Goal: Task Accomplishment & Management: Manage account settings

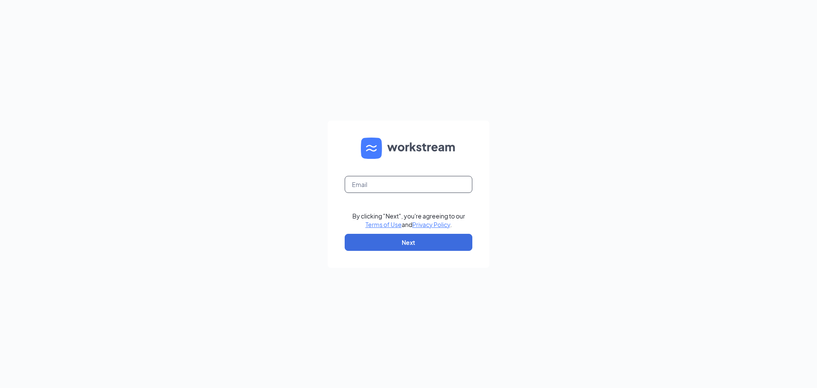
click at [405, 184] on input "text" at bounding box center [409, 184] width 128 height 17
type input "ryamada@bigburrito.com"
click at [391, 241] on button "Next" at bounding box center [409, 242] width 128 height 17
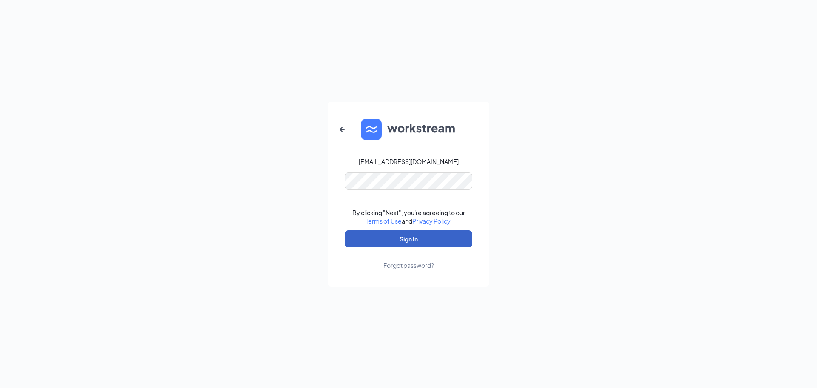
click at [411, 243] on button "Sign In" at bounding box center [409, 238] width 128 height 17
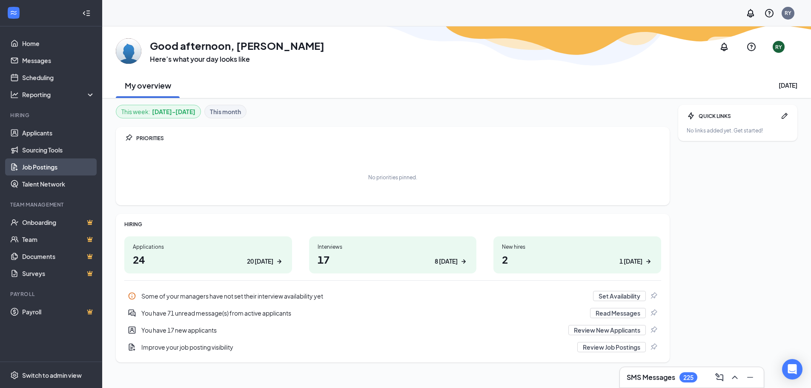
click at [32, 163] on link "Job Postings" at bounding box center [58, 166] width 73 height 17
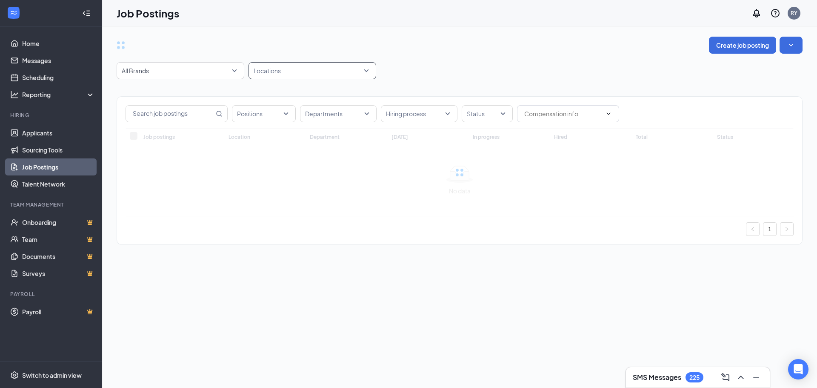
click at [319, 71] on div at bounding box center [308, 71] width 115 height 14
click at [363, 71] on div at bounding box center [308, 71] width 115 height 14
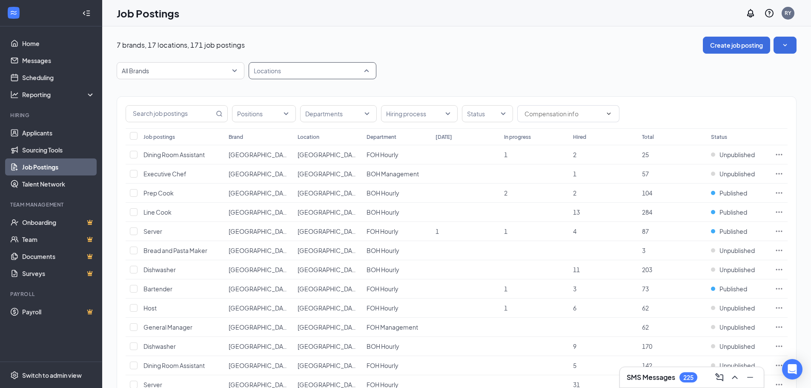
click at [368, 71] on div "Locations" at bounding box center [312, 70] width 128 height 17
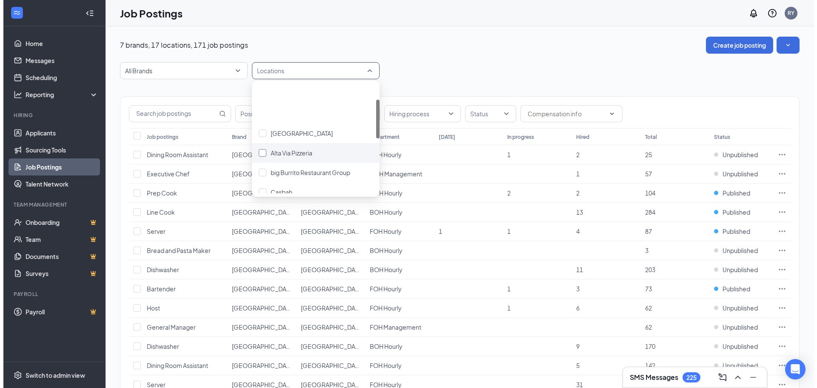
scroll to position [85, 0]
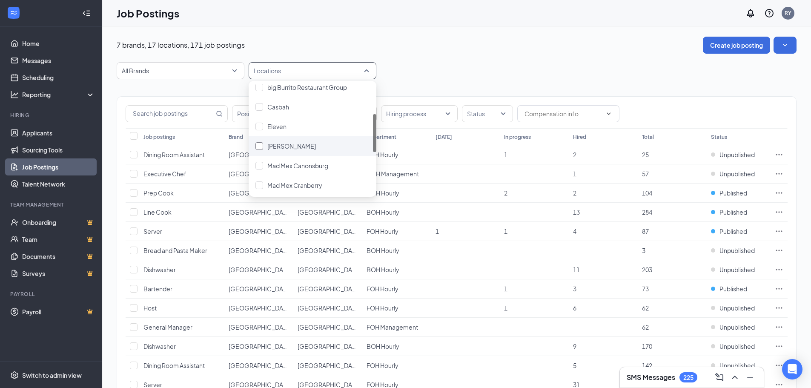
click at [262, 146] on div at bounding box center [259, 146] width 8 height 8
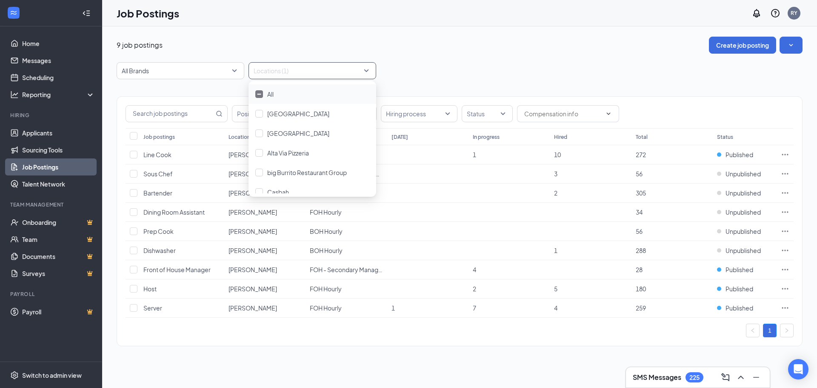
click at [432, 75] on div "All Brands Locations (1)" at bounding box center [460, 70] width 686 height 17
click at [493, 121] on div "Status" at bounding box center [487, 113] width 51 height 17
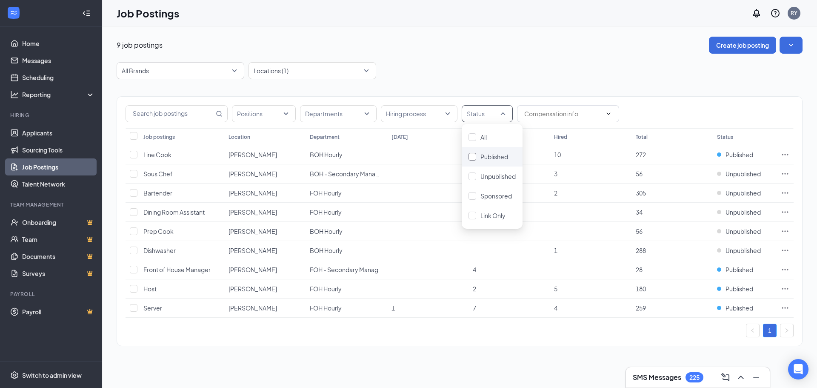
click at [494, 157] on span "Published" at bounding box center [494, 157] width 28 height 8
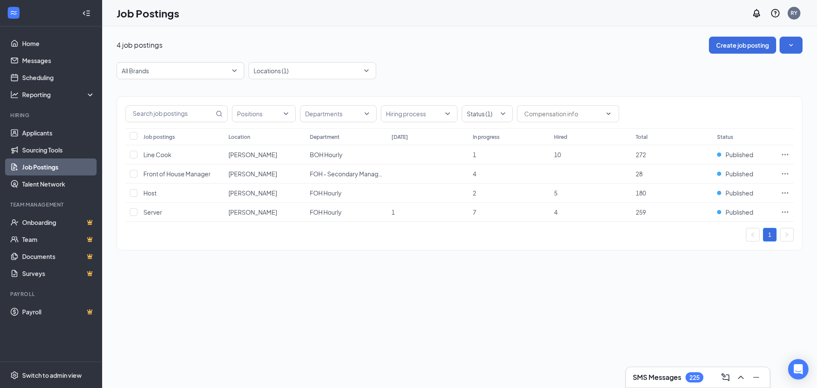
click at [480, 57] on div "4 job postings Create job posting All Brands Locations (1) Positions Department…" at bounding box center [460, 148] width 686 height 222
click at [786, 174] on icon "Ellipses" at bounding box center [785, 173] width 9 height 9
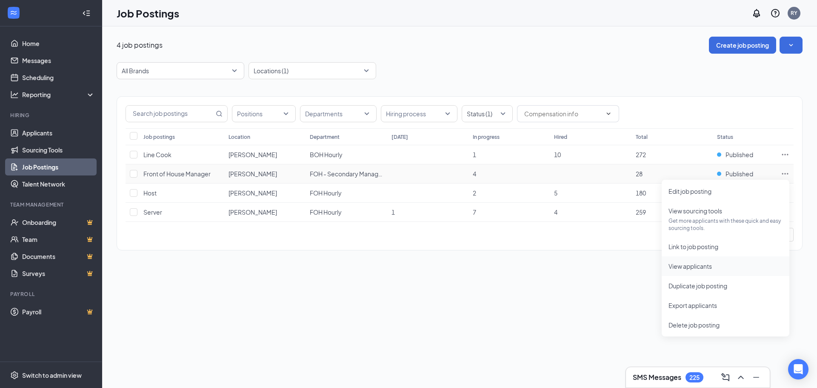
click at [703, 269] on span "View applicants" at bounding box center [689, 266] width 43 height 8
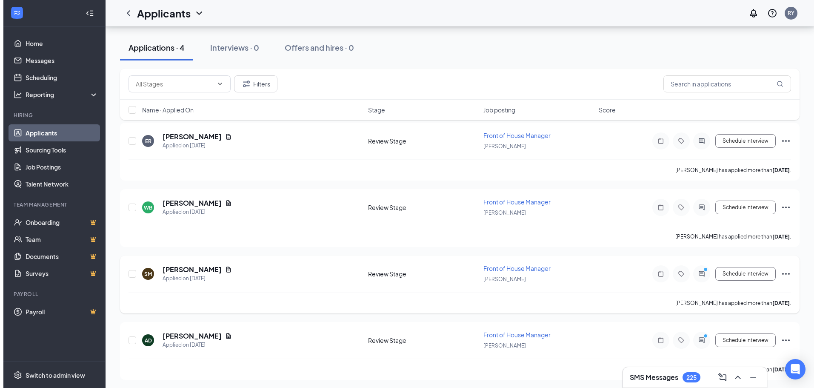
scroll to position [63, 0]
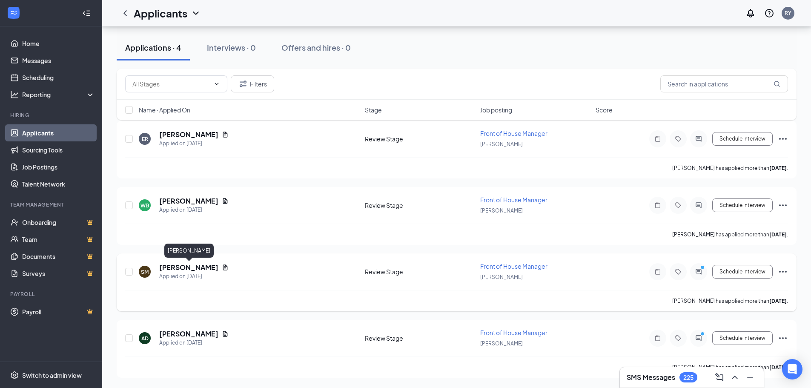
click at [207, 263] on h5 "[PERSON_NAME]" at bounding box center [188, 267] width 59 height 9
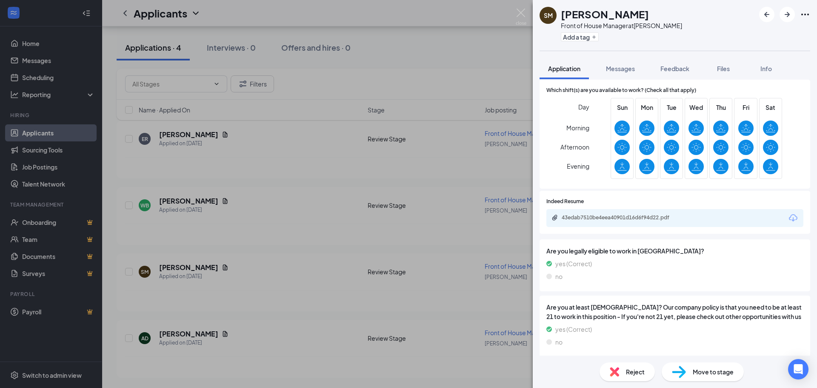
scroll to position [322, 0]
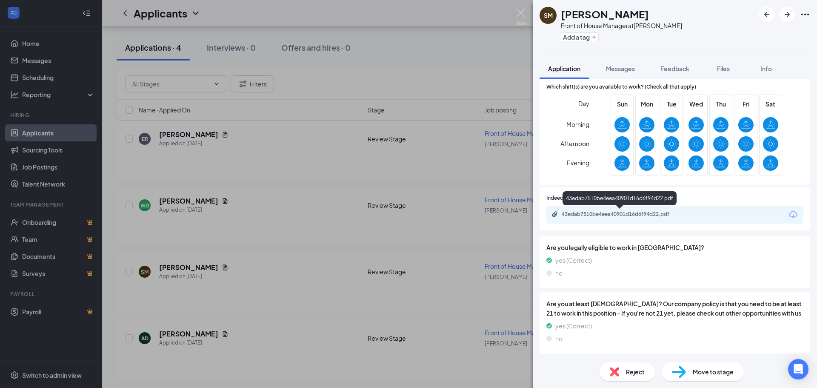
click at [624, 215] on div "43edab7510be4eea40901d16d6f94d22.pdf" at bounding box center [621, 214] width 119 height 7
click at [519, 10] on img at bounding box center [521, 17] width 11 height 17
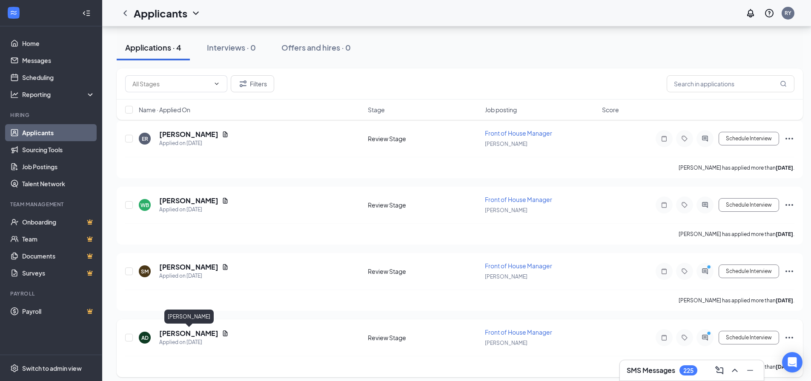
click at [183, 332] on h5 "[PERSON_NAME]" at bounding box center [188, 333] width 59 height 9
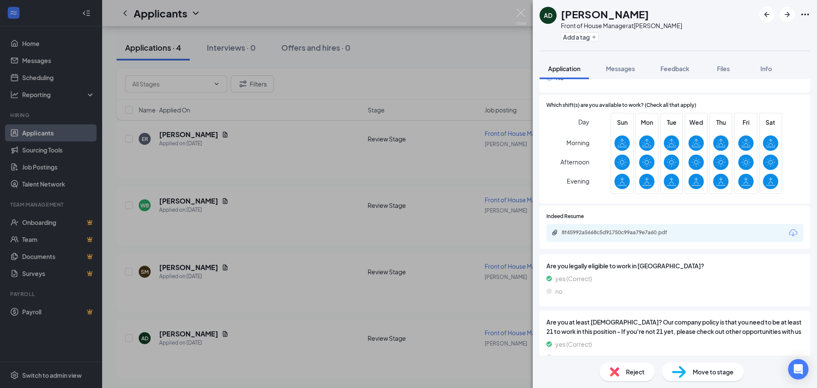
scroll to position [322, 0]
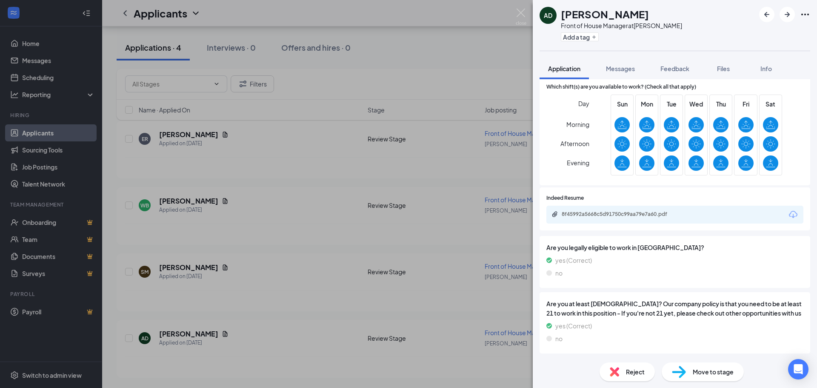
click at [630, 209] on div "8f45992a5668c5d91750c99aa79e7a60.pdf" at bounding box center [674, 215] width 257 height 18
click at [625, 216] on div "8f45992a5668c5d91750c99aa79e7a60.pdf" at bounding box center [621, 214] width 119 height 7
